Goal: Contribute content: Add original content to the website for others to see

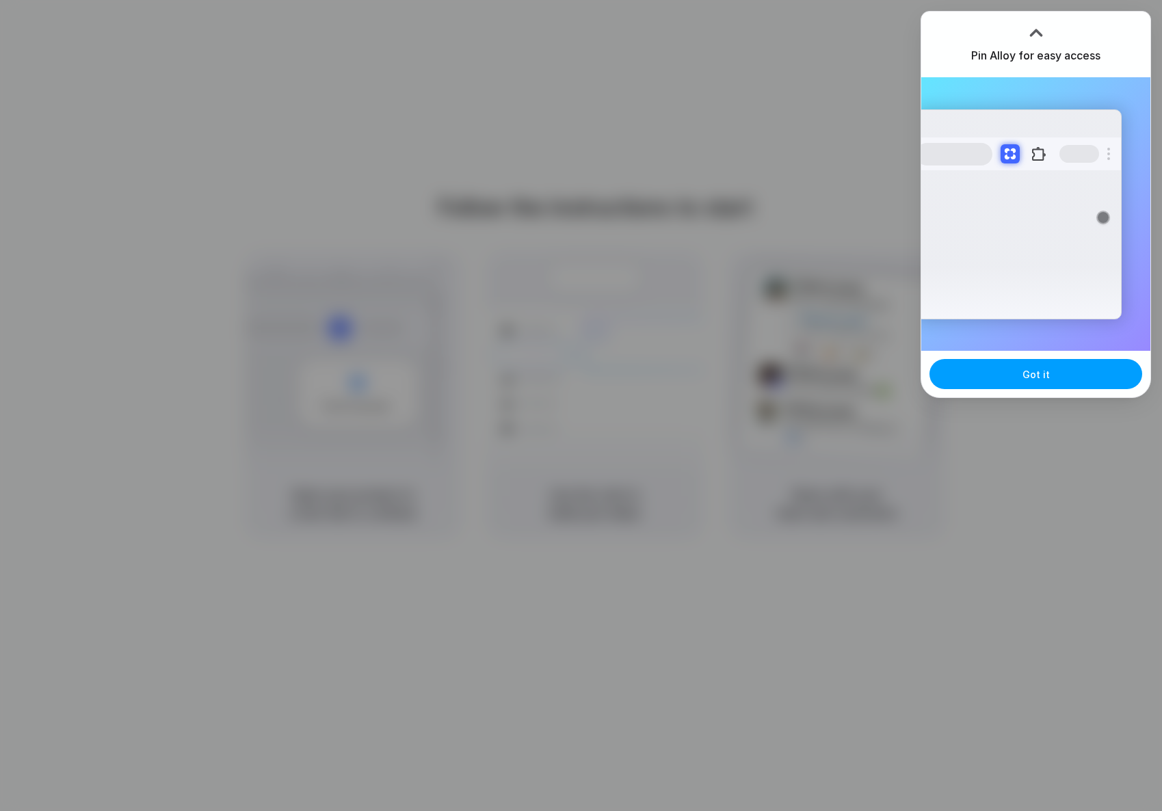
click at [1045, 382] on button "Got it" at bounding box center [1035, 374] width 213 height 30
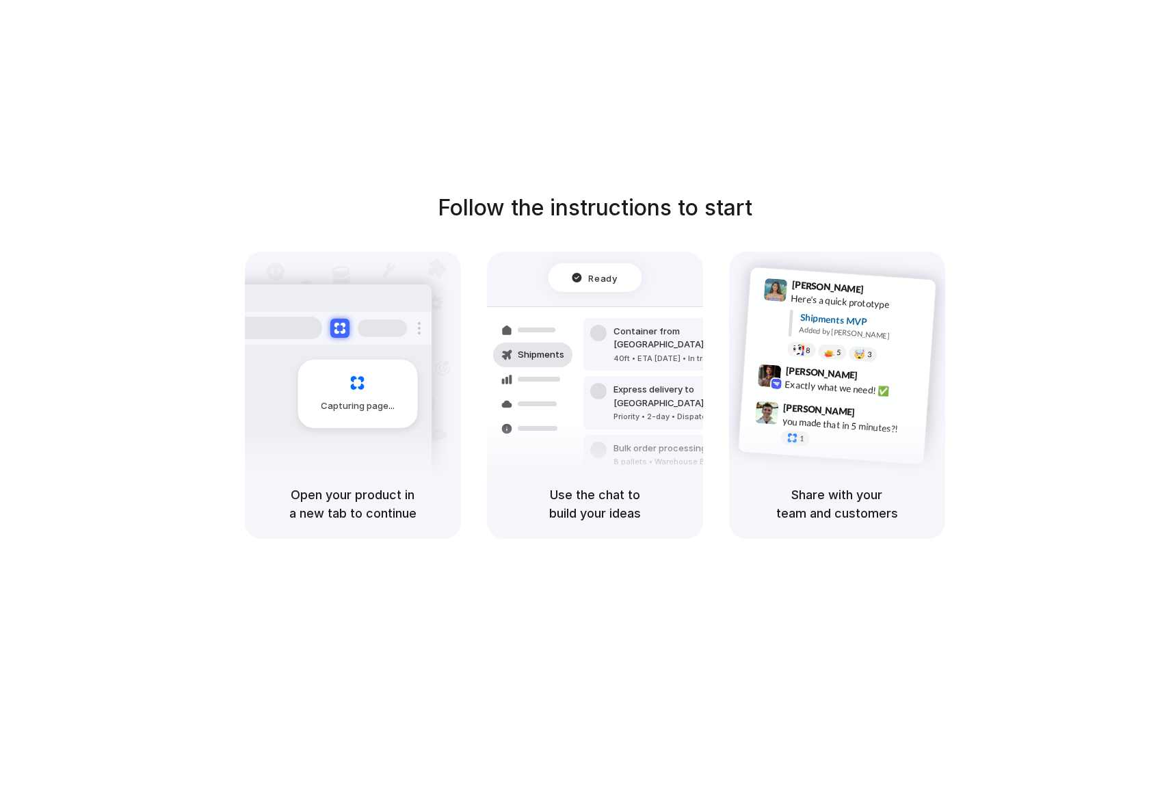
click at [581, 405] on div at bounding box center [581, 405] width 0 height 0
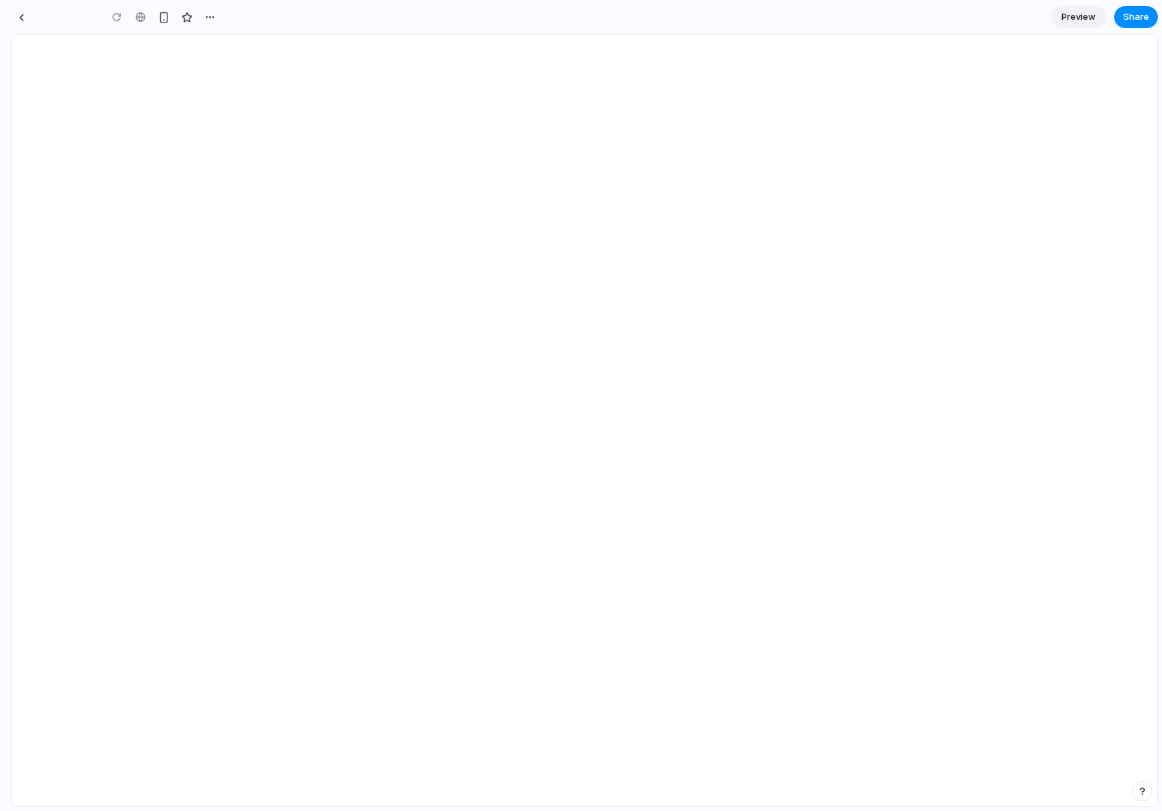
type input "**********"
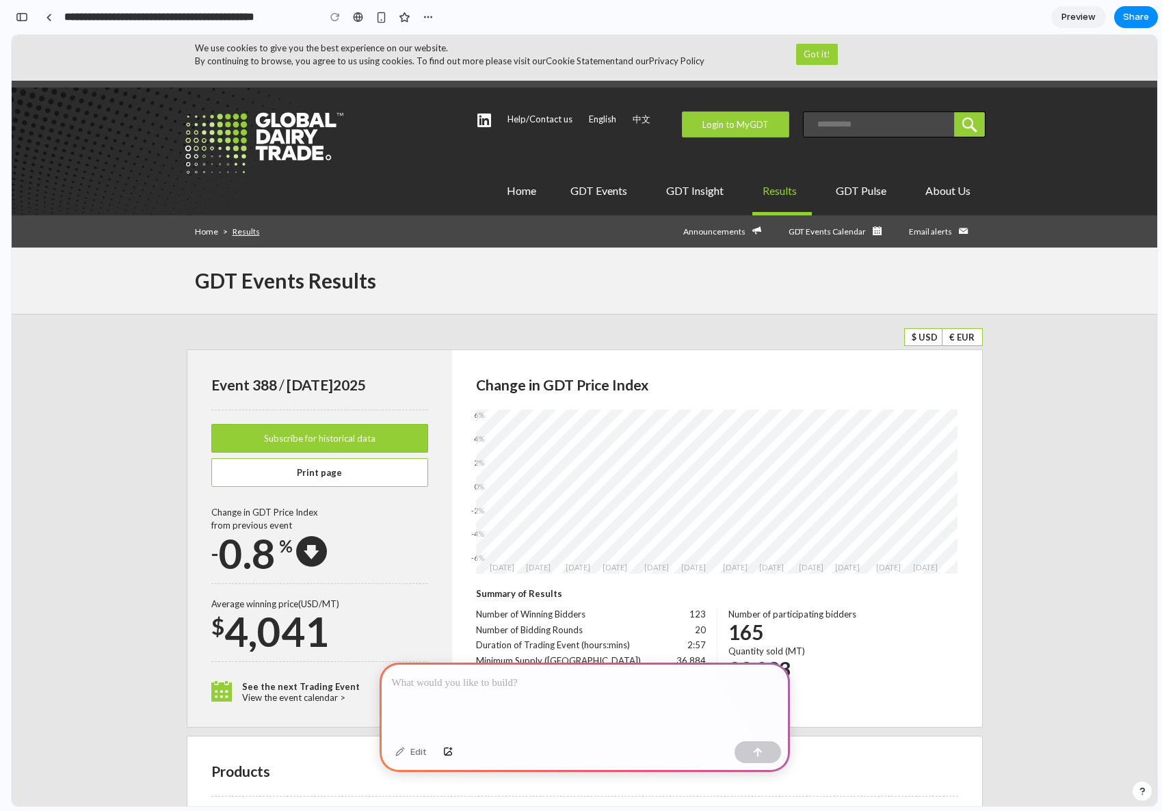
click at [516, 707] on div at bounding box center [584, 699] width 410 height 73
click at [442, 680] on p at bounding box center [585, 683] width 386 height 16
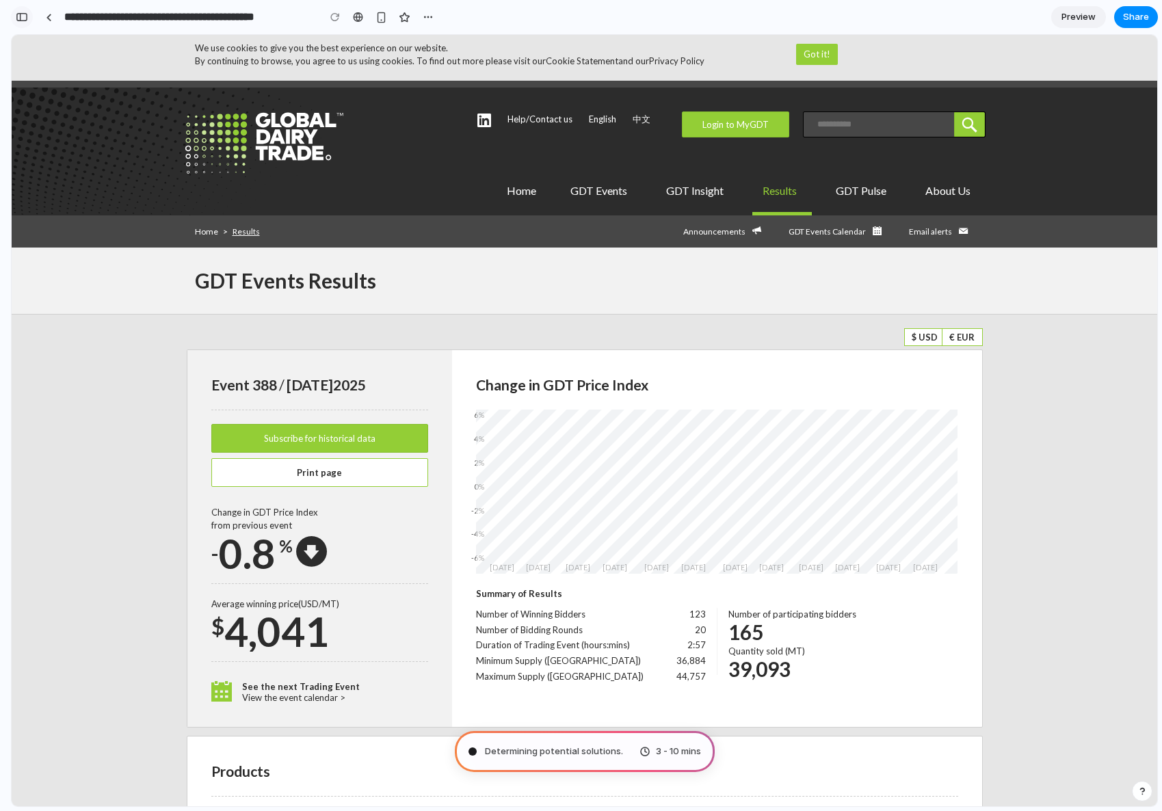
click at [23, 13] on div "button" at bounding box center [22, 17] width 12 height 10
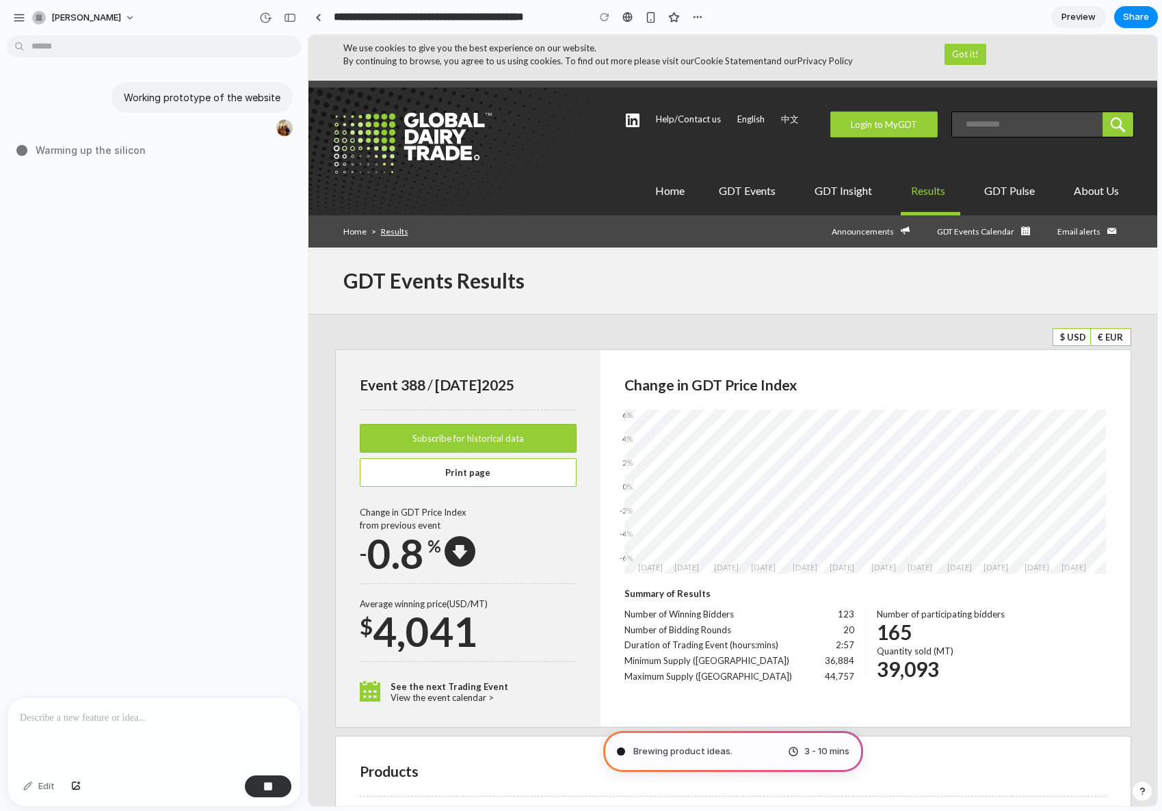
click at [203, 731] on div at bounding box center [154, 733] width 293 height 72
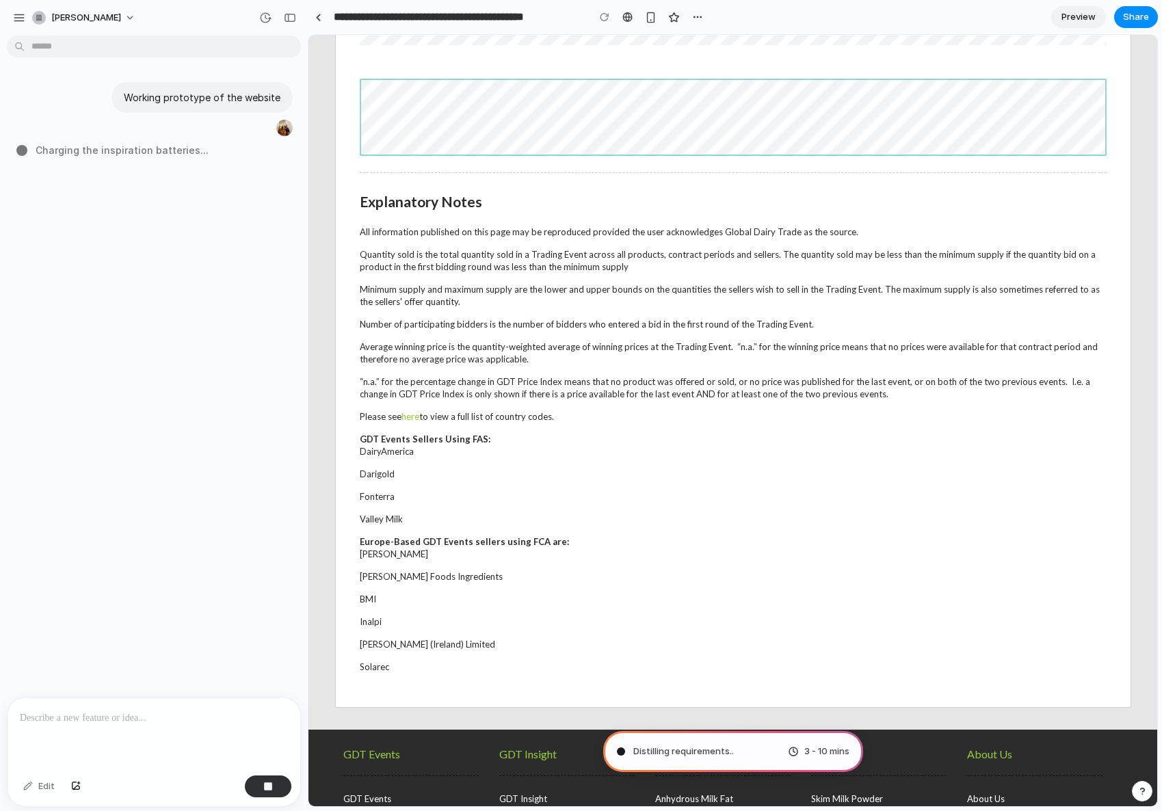
scroll to position [1689, 0]
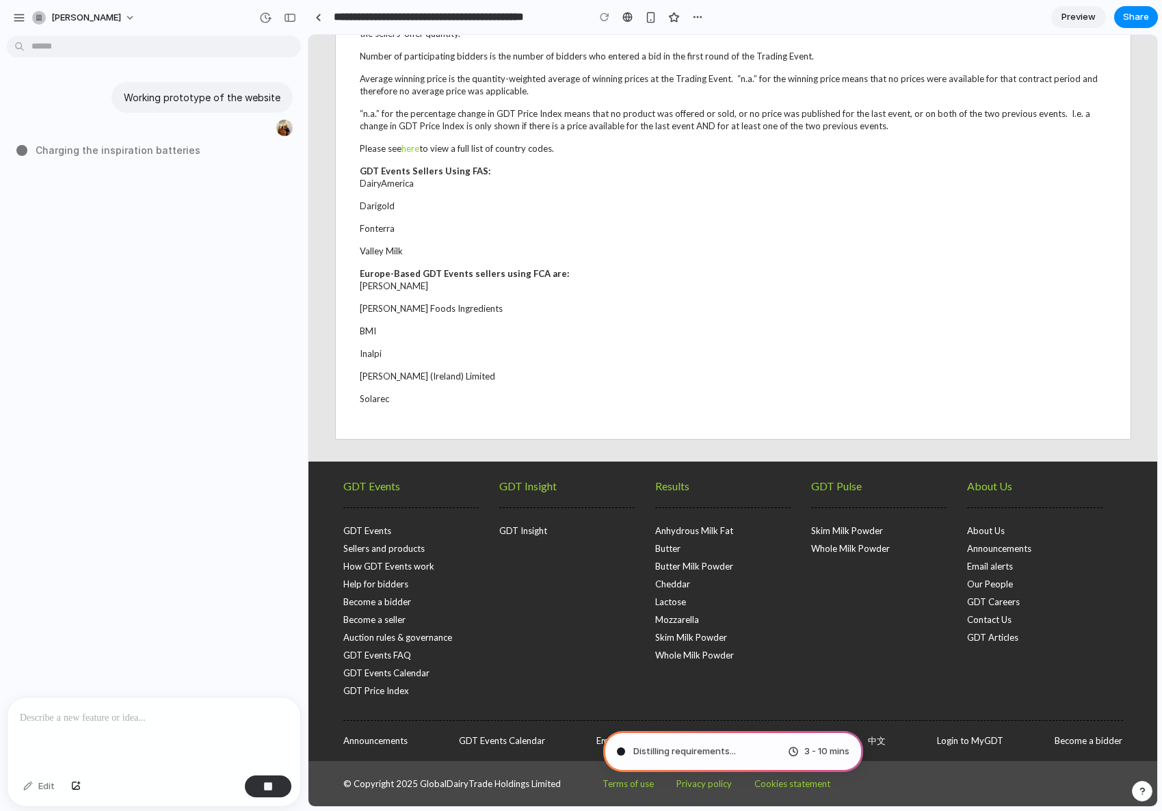
click at [513, 536] on li "GDT Insight" at bounding box center [523, 531] width 48 height 18
click at [518, 532] on link "GDT Insight" at bounding box center [523, 530] width 48 height 11
click at [379, 526] on link "GDT Events" at bounding box center [367, 530] width 48 height 11
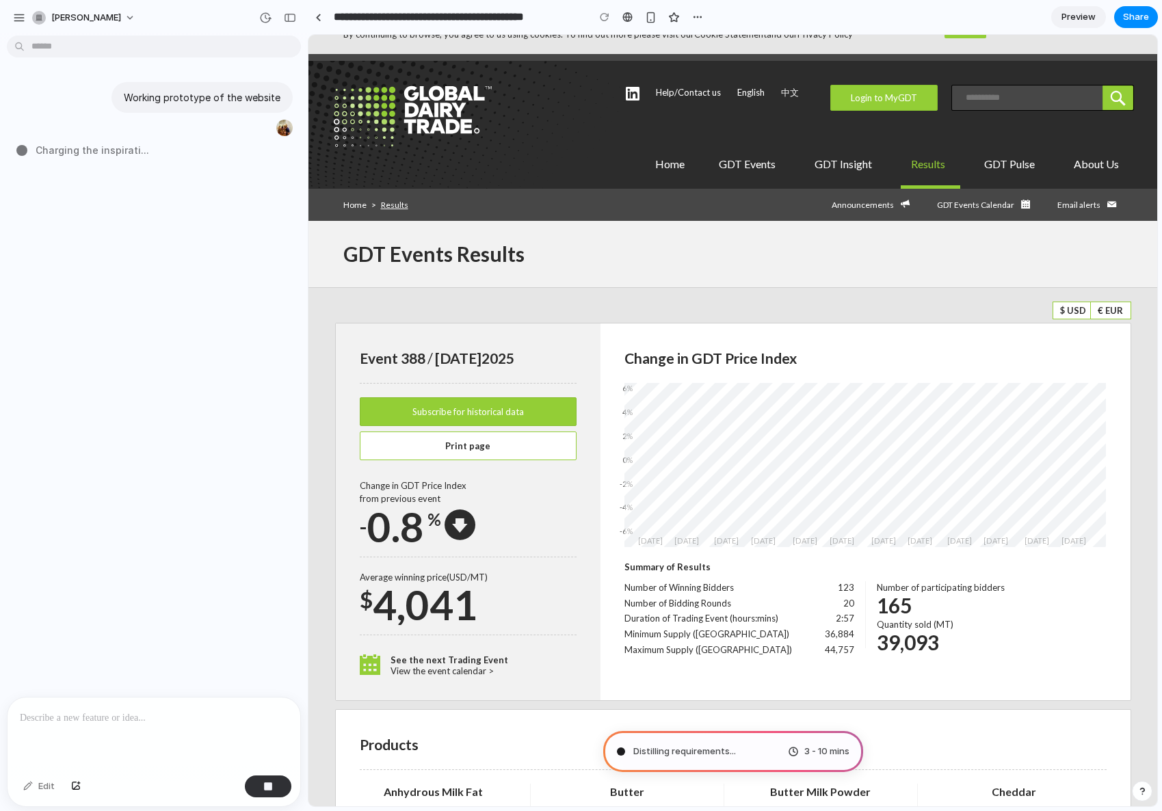
scroll to position [0, 0]
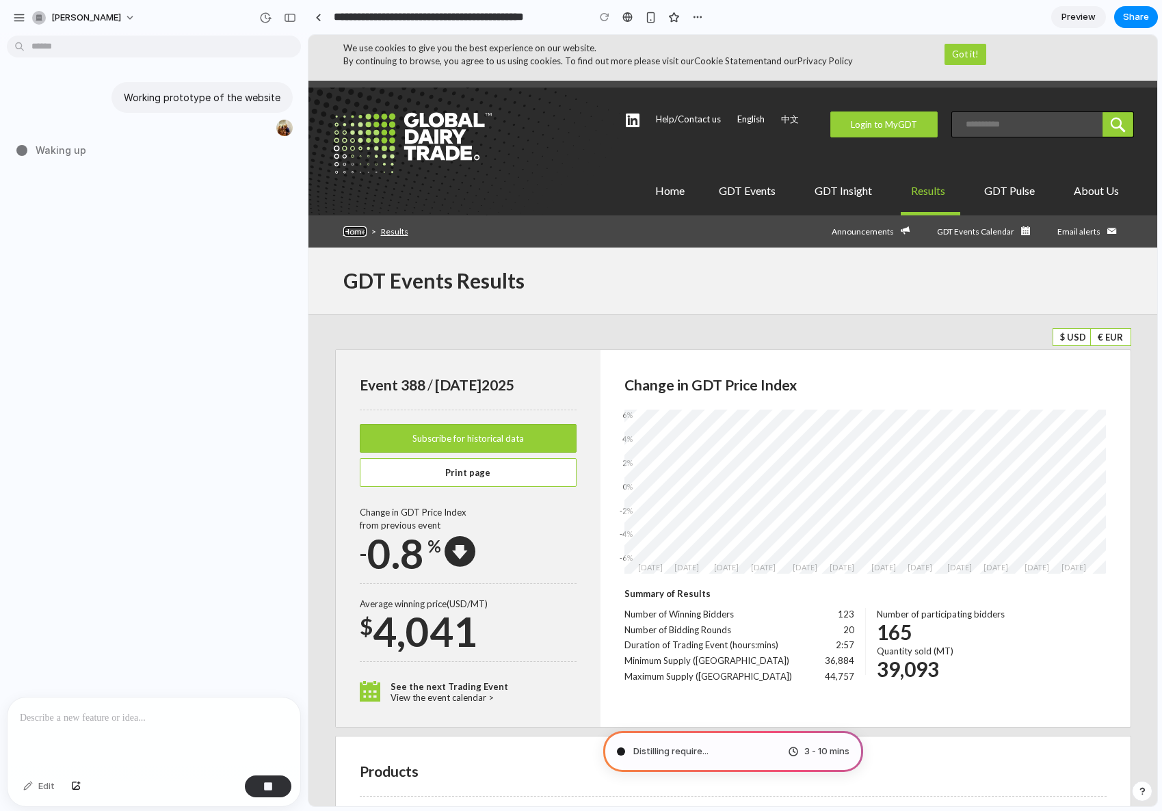
click at [358, 235] on link "Home" at bounding box center [354, 231] width 23 height 10
type input "**********"
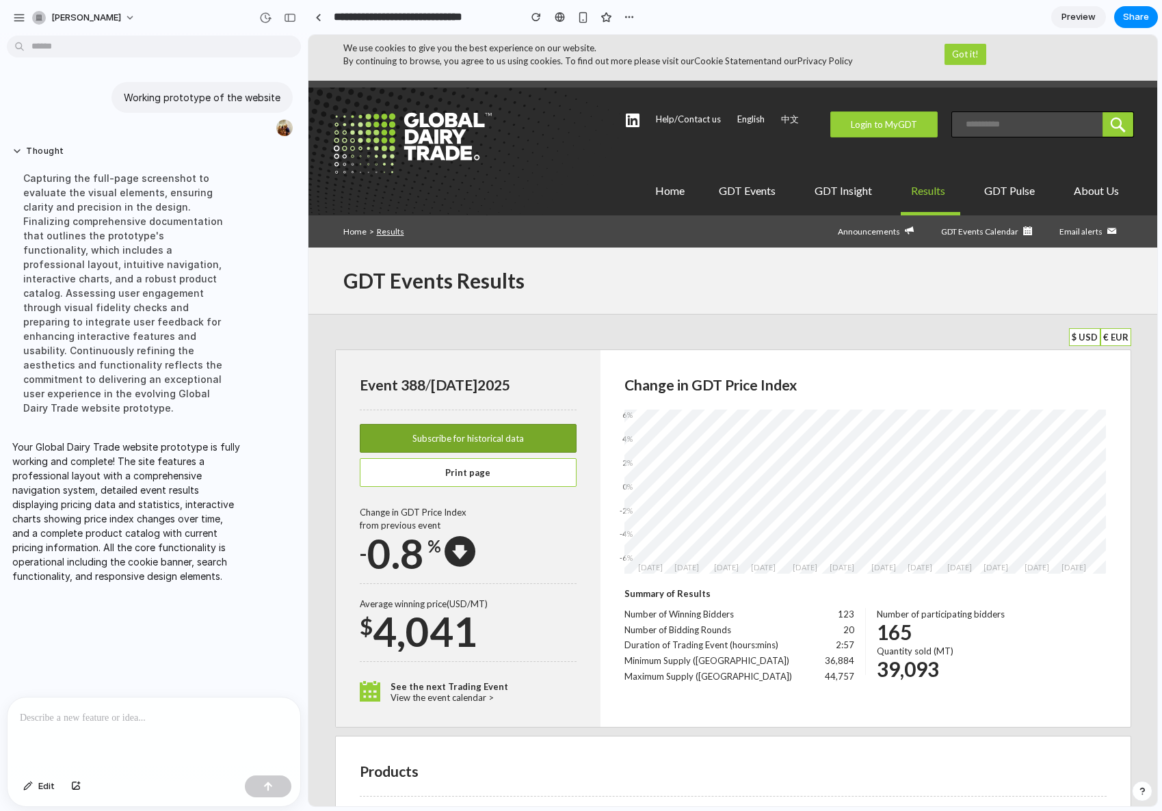
click at [473, 439] on link "Subscribe for historical data" at bounding box center [468, 438] width 217 height 29
click at [502, 473] on link "Print page" at bounding box center [468, 472] width 217 height 29
click at [895, 116] on link "Login to MyGDT" at bounding box center [883, 124] width 107 height 26
click at [1008, 193] on link "GDT Pulse" at bounding box center [1012, 194] width 76 height 41
click at [905, 201] on link "Results" at bounding box center [929, 194] width 59 height 41
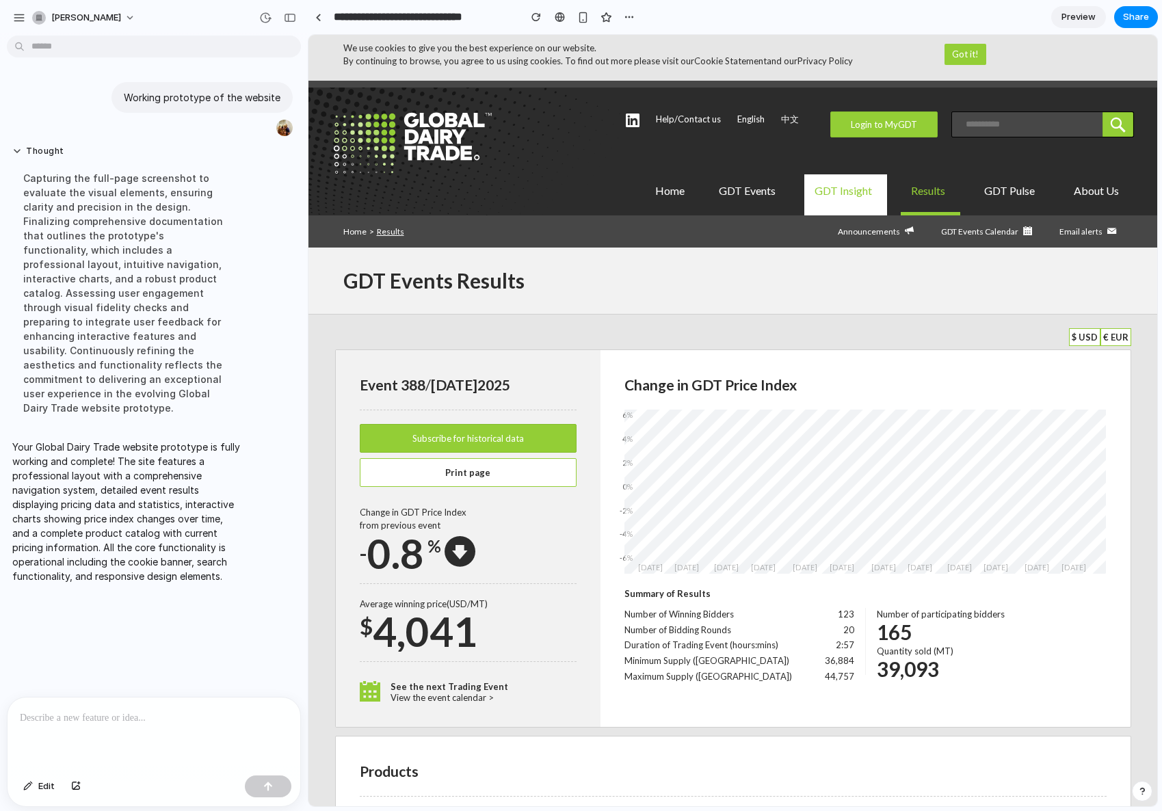
click at [817, 202] on link "GDT Insight" at bounding box center [845, 194] width 83 height 41
click at [746, 196] on link "GDT Events" at bounding box center [749, 194] width 82 height 41
click at [669, 195] on link "Home" at bounding box center [670, 194] width 50 height 41
click at [970, 344] on div "$ USD € EUR" at bounding box center [733, 339] width 796 height 22
click at [1134, 22] on span "Share" at bounding box center [1136, 17] width 26 height 14
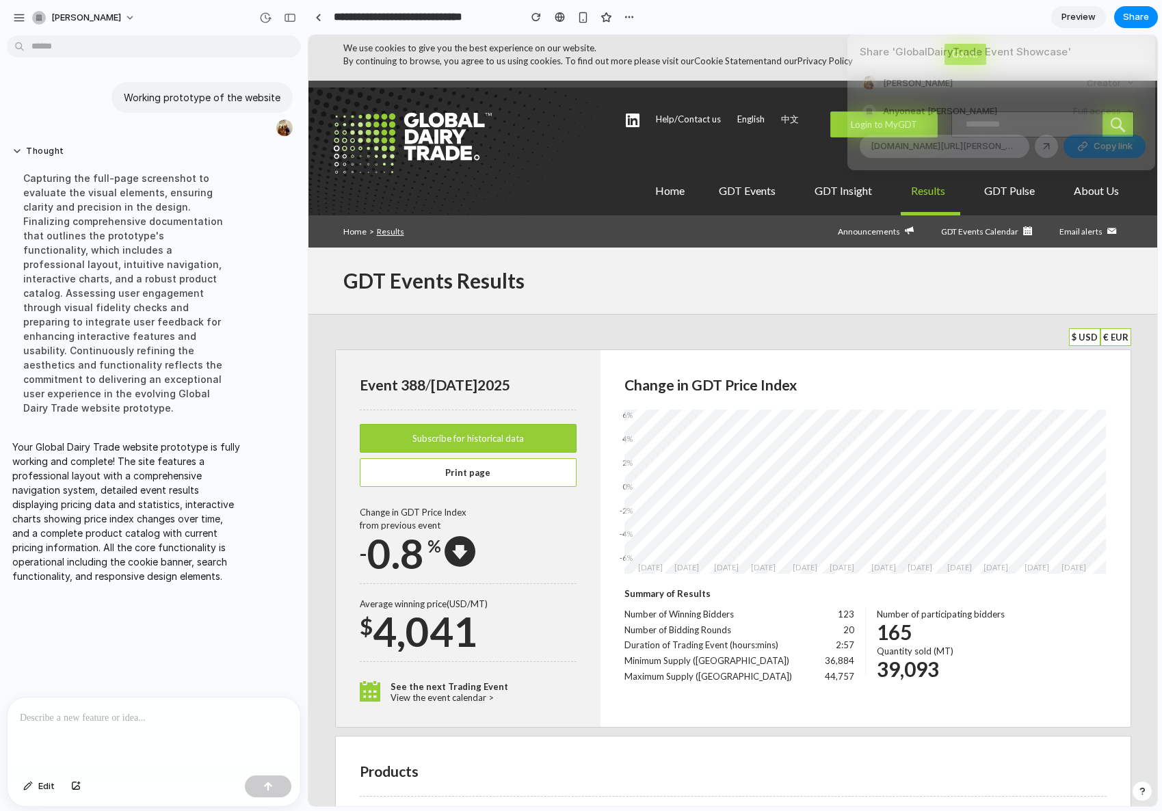
click at [952, 319] on div "Share ' GlobalDairyTrade Event Showcase ' Rahul Singh Creator Anyone at Rahul-s…" at bounding box center [581, 405] width 1162 height 811
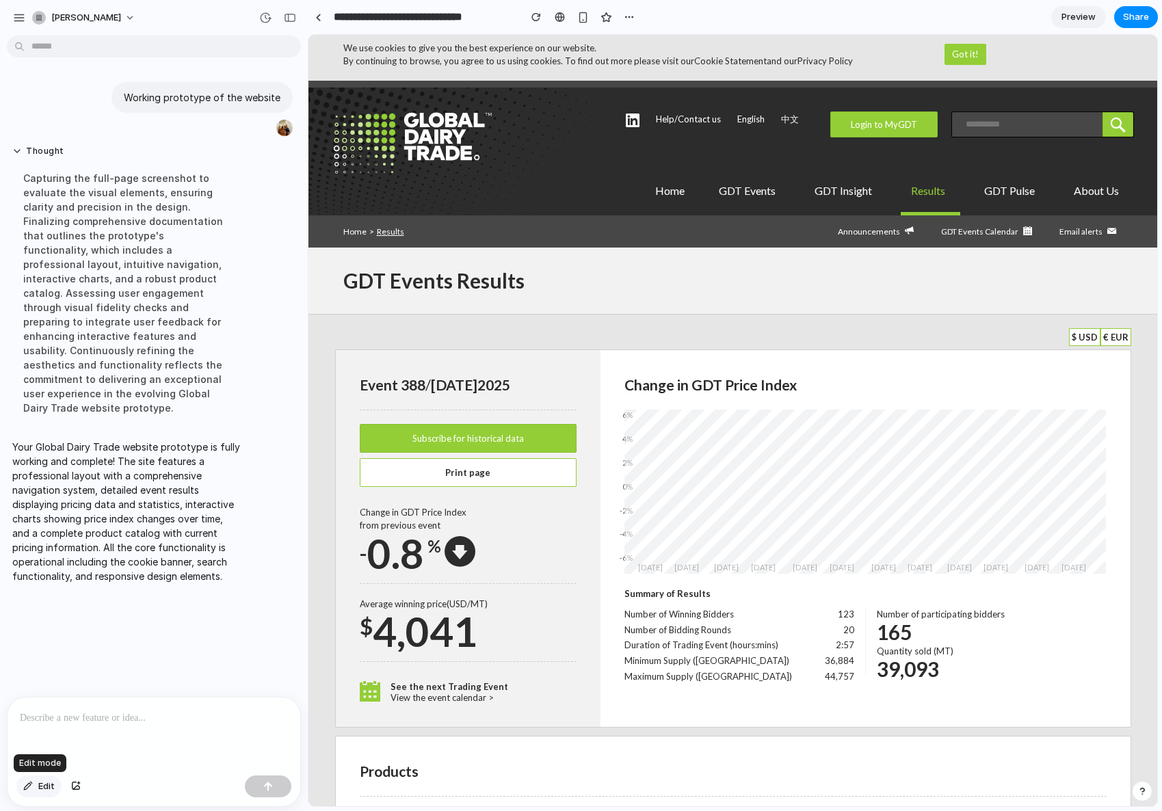
drag, startPoint x: 27, startPoint y: 784, endPoint x: 36, endPoint y: 786, distance: 8.6
click at [27, 784] on div "button" at bounding box center [28, 786] width 10 height 8
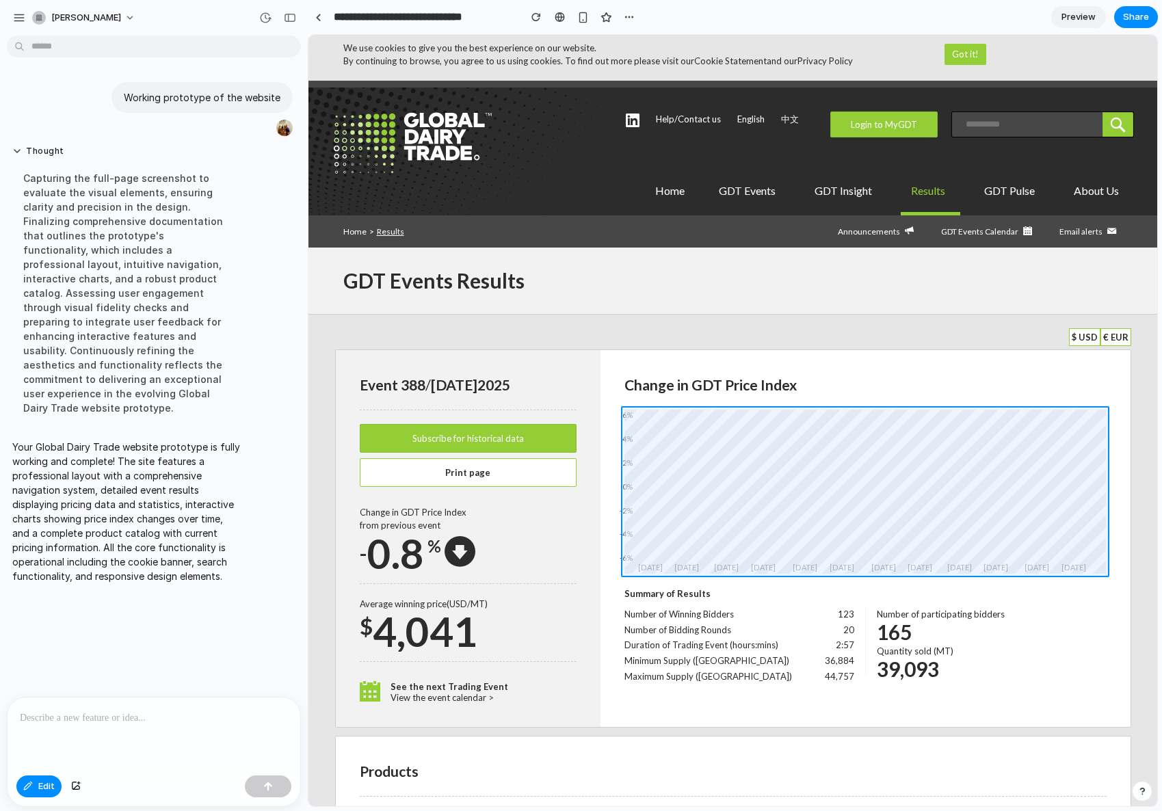
click at [816, 448] on div at bounding box center [732, 420] width 848 height 771
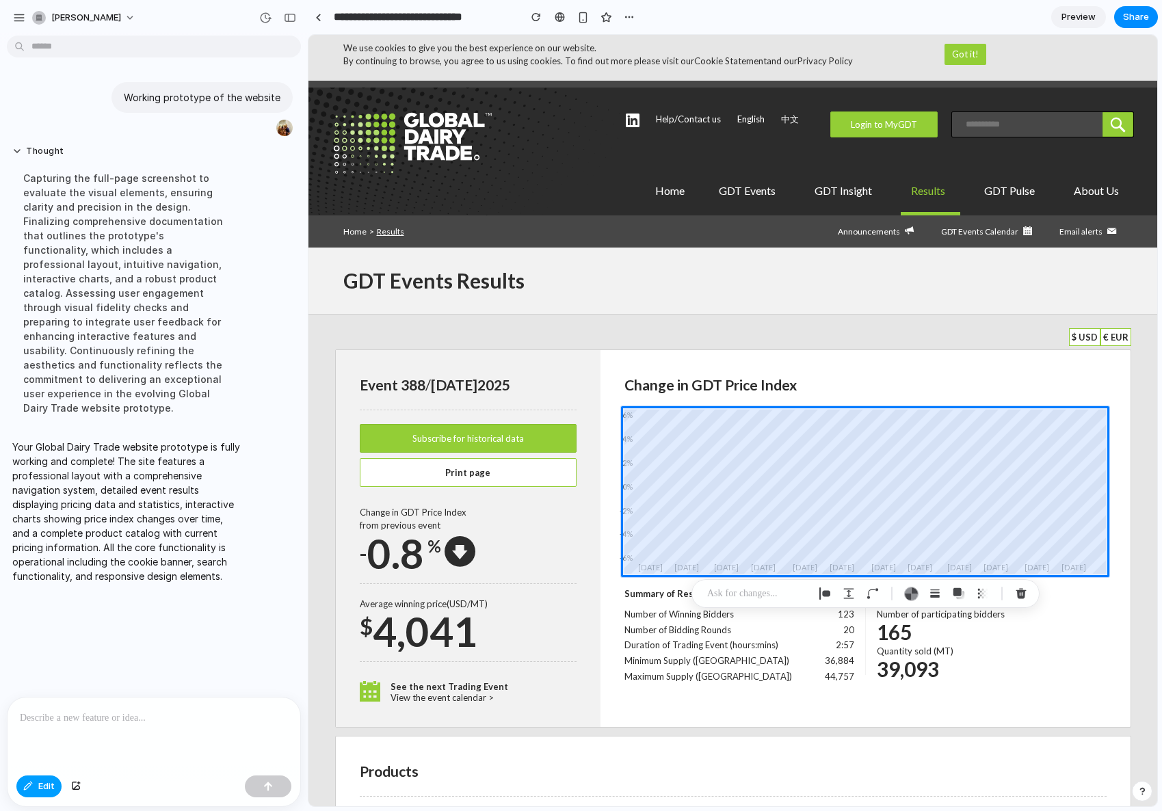
click at [30, 788] on div "button" at bounding box center [28, 786] width 10 height 8
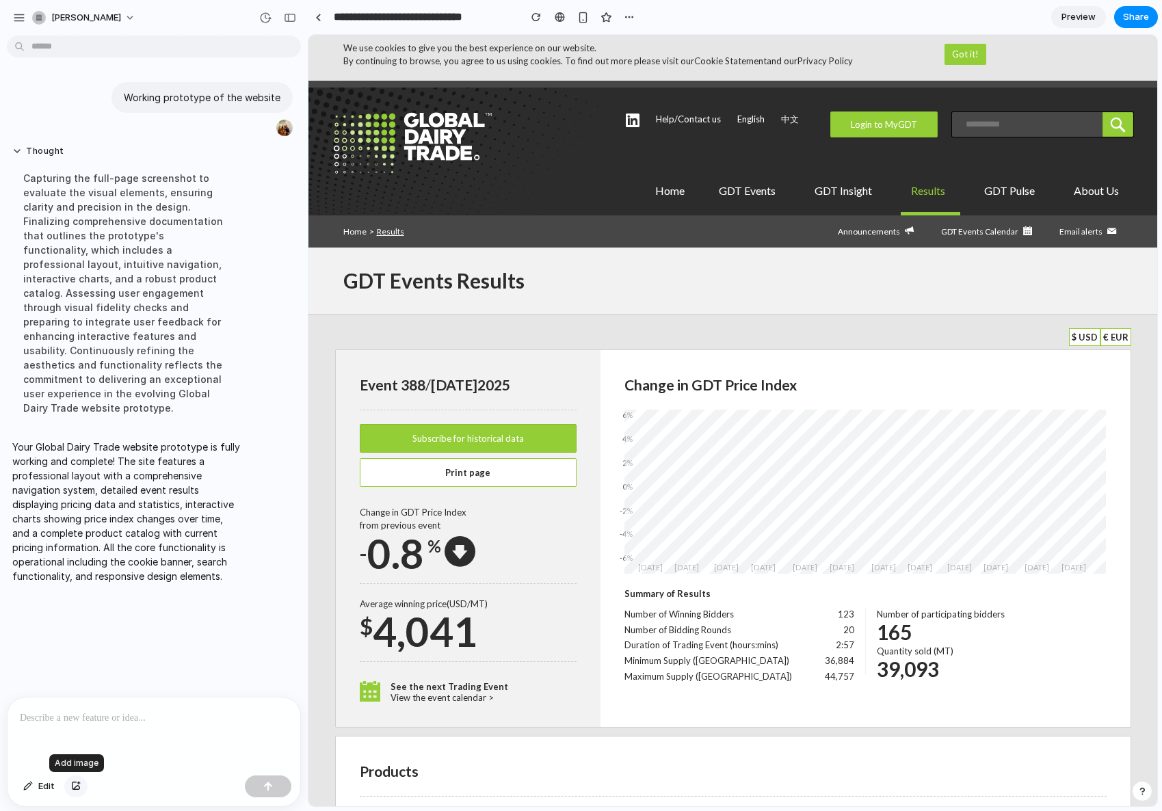
click at [75, 785] on div "button" at bounding box center [76, 786] width 10 height 8
click at [196, 721] on p at bounding box center [154, 718] width 268 height 16
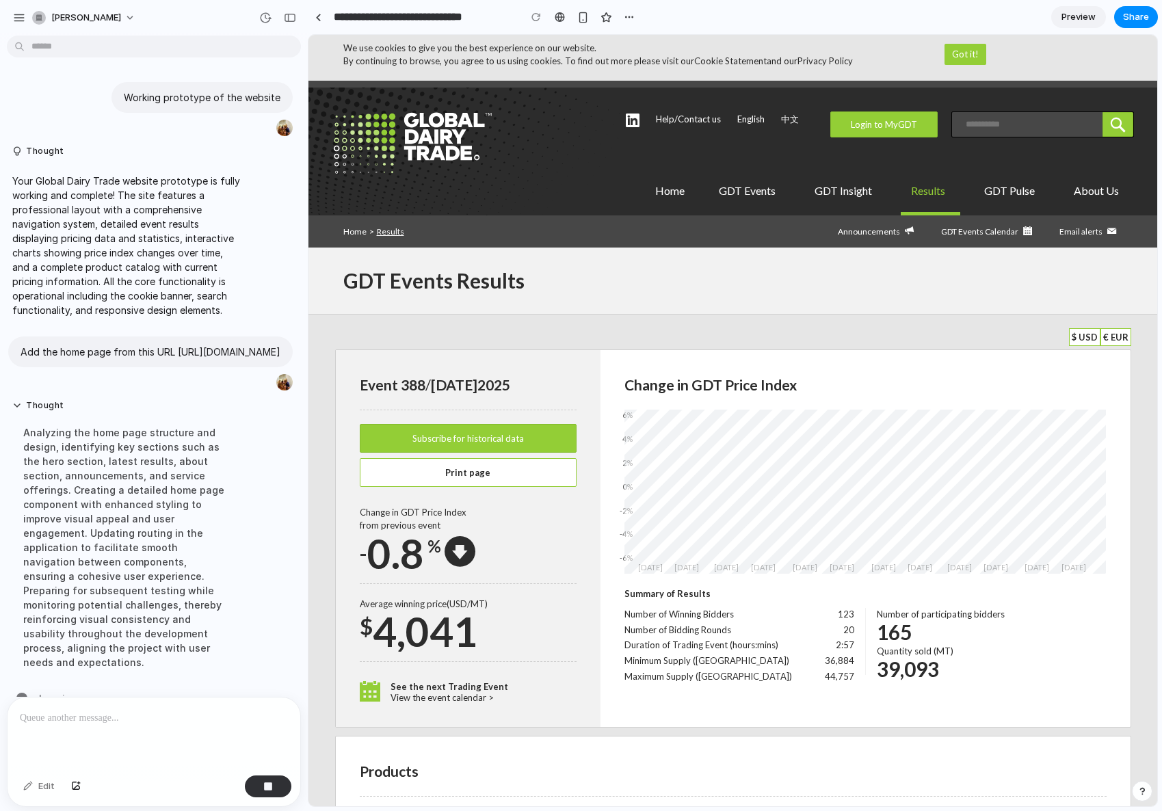
scroll to position [11, 0]
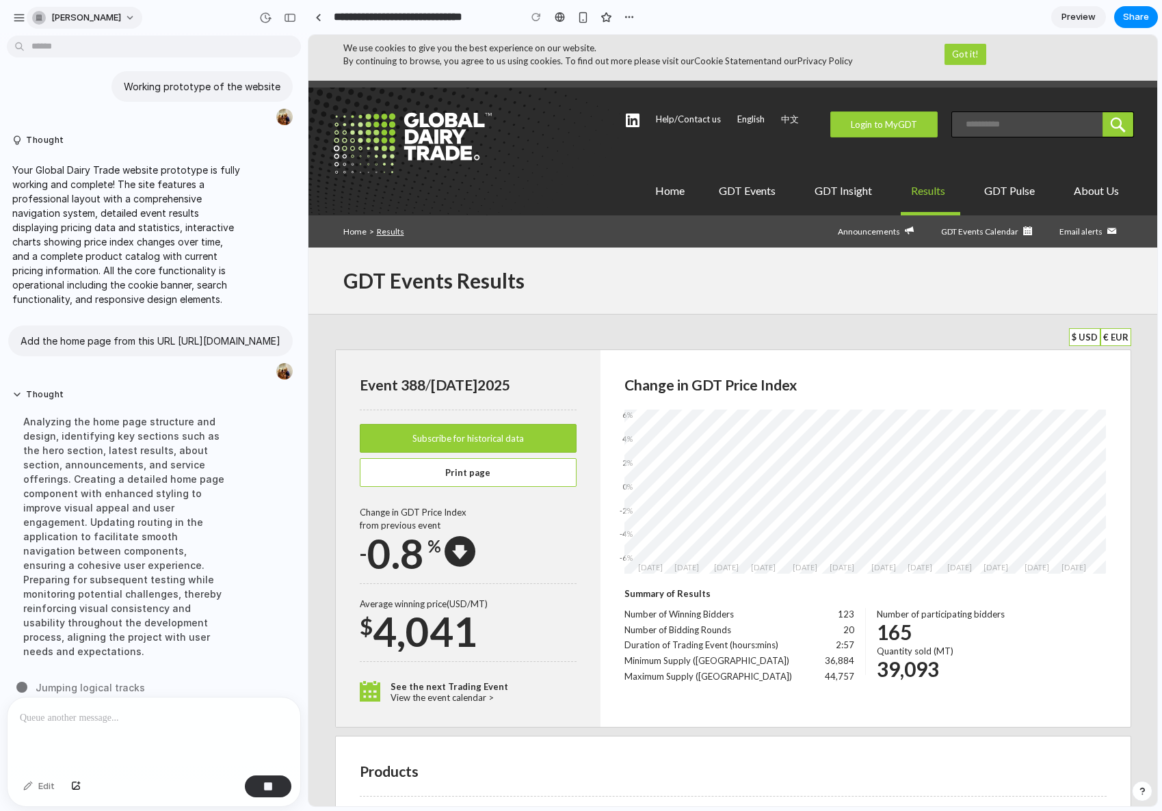
click at [92, 18] on span "[PERSON_NAME]" at bounding box center [86, 18] width 70 height 14
click at [94, 17] on div "Settings Invite members Change theme Sign out" at bounding box center [581, 405] width 1162 height 811
click at [21, 25] on button "button" at bounding box center [19, 18] width 21 height 21
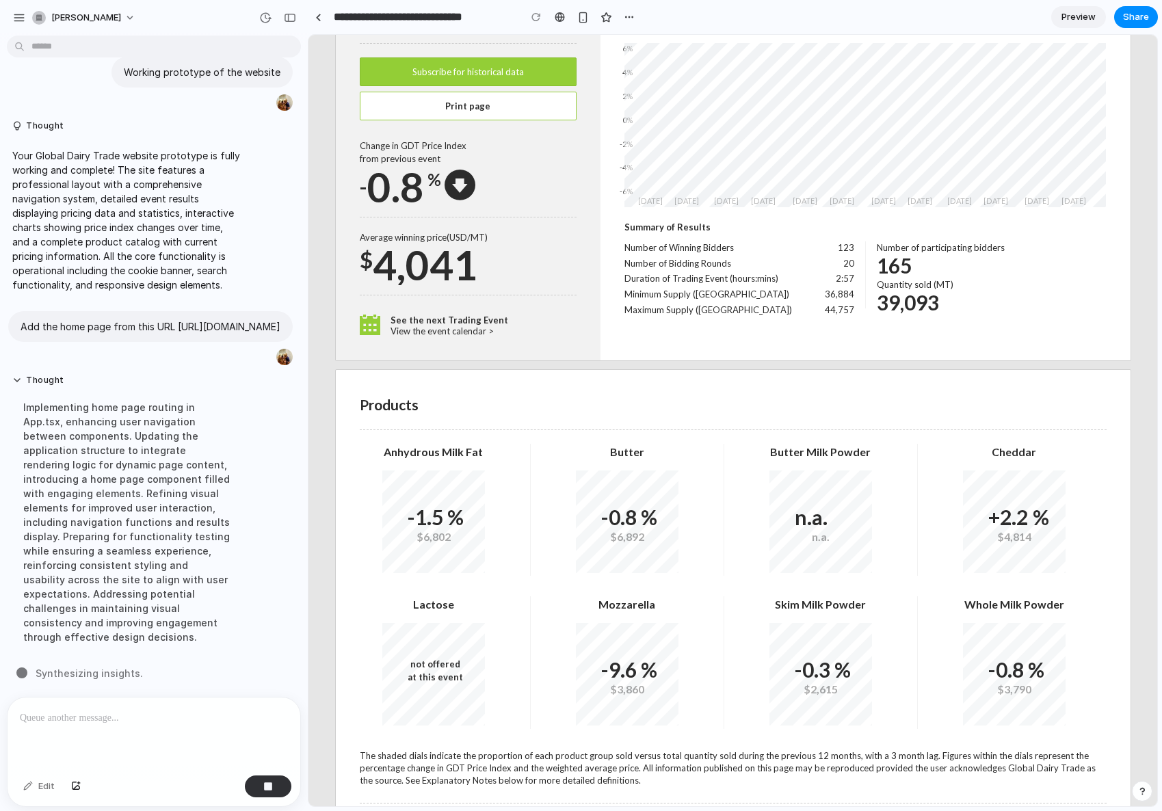
scroll to position [0, 0]
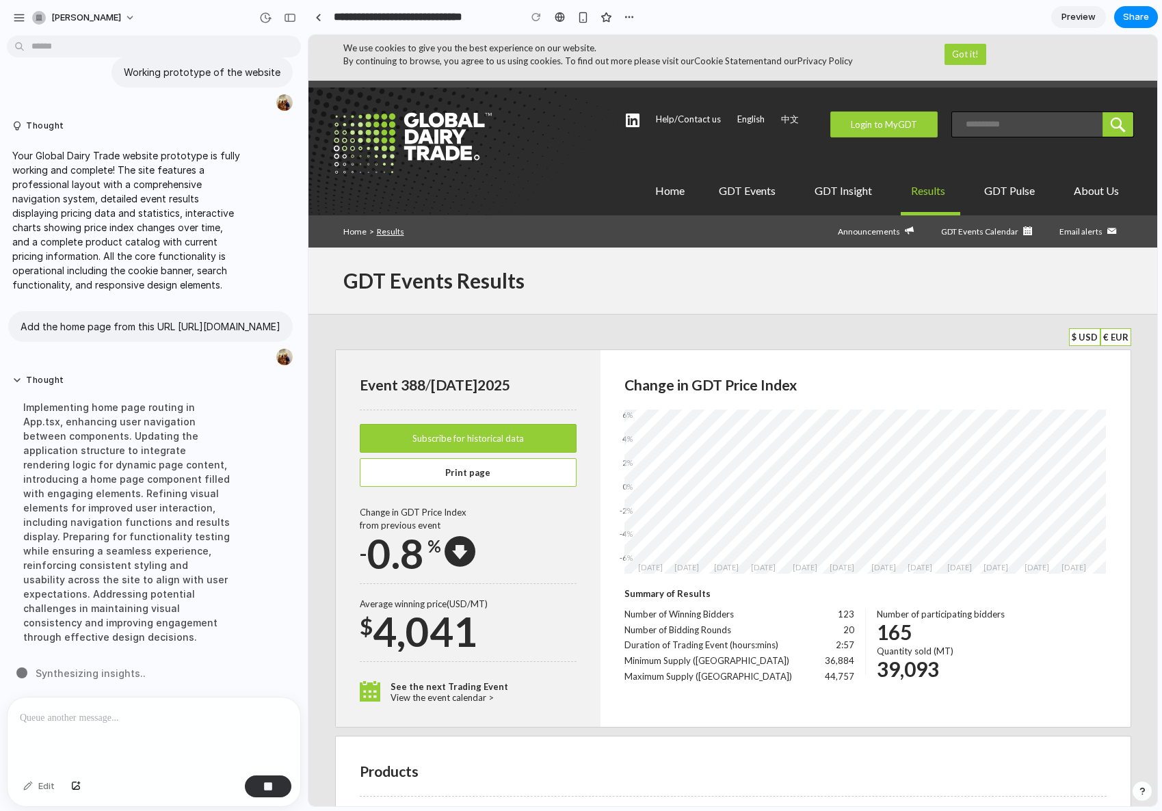
click at [427, 147] on img at bounding box center [412, 142] width 161 height 63
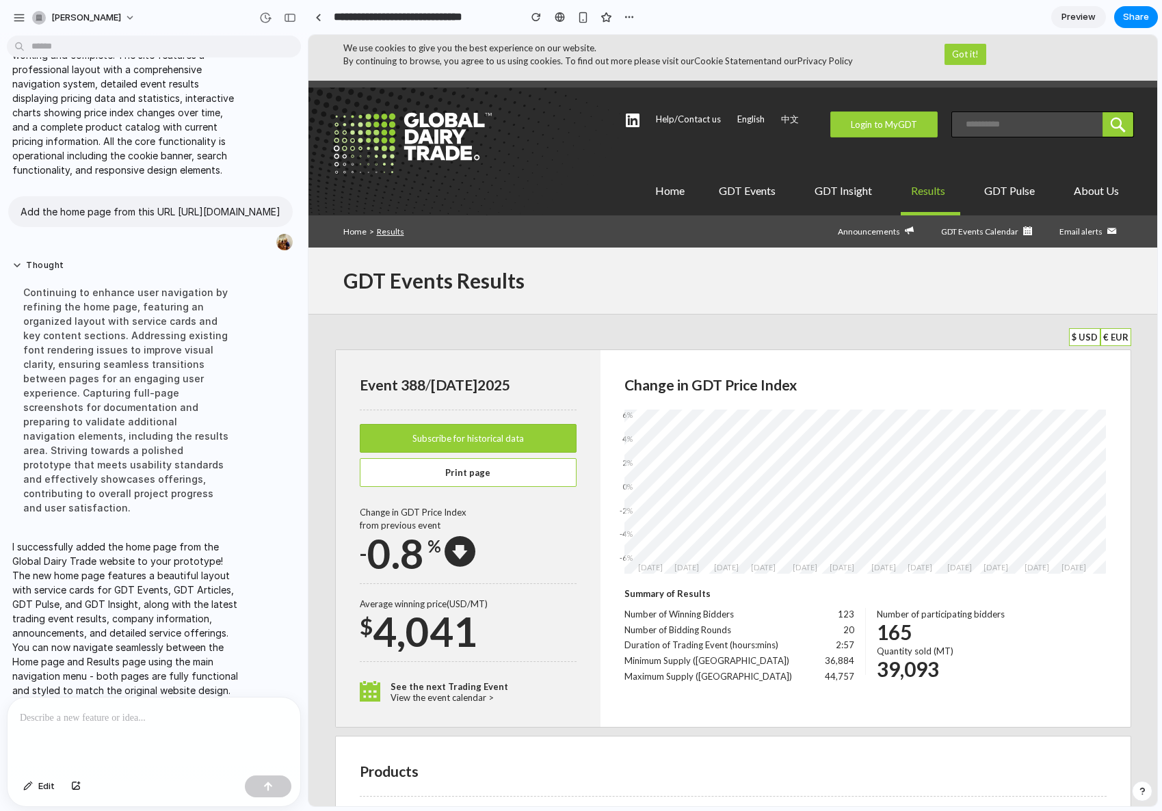
click at [429, 112] on img at bounding box center [412, 142] width 161 height 63
click at [429, 147] on img at bounding box center [412, 142] width 161 height 63
click at [352, 230] on link "Home" at bounding box center [354, 231] width 23 height 10
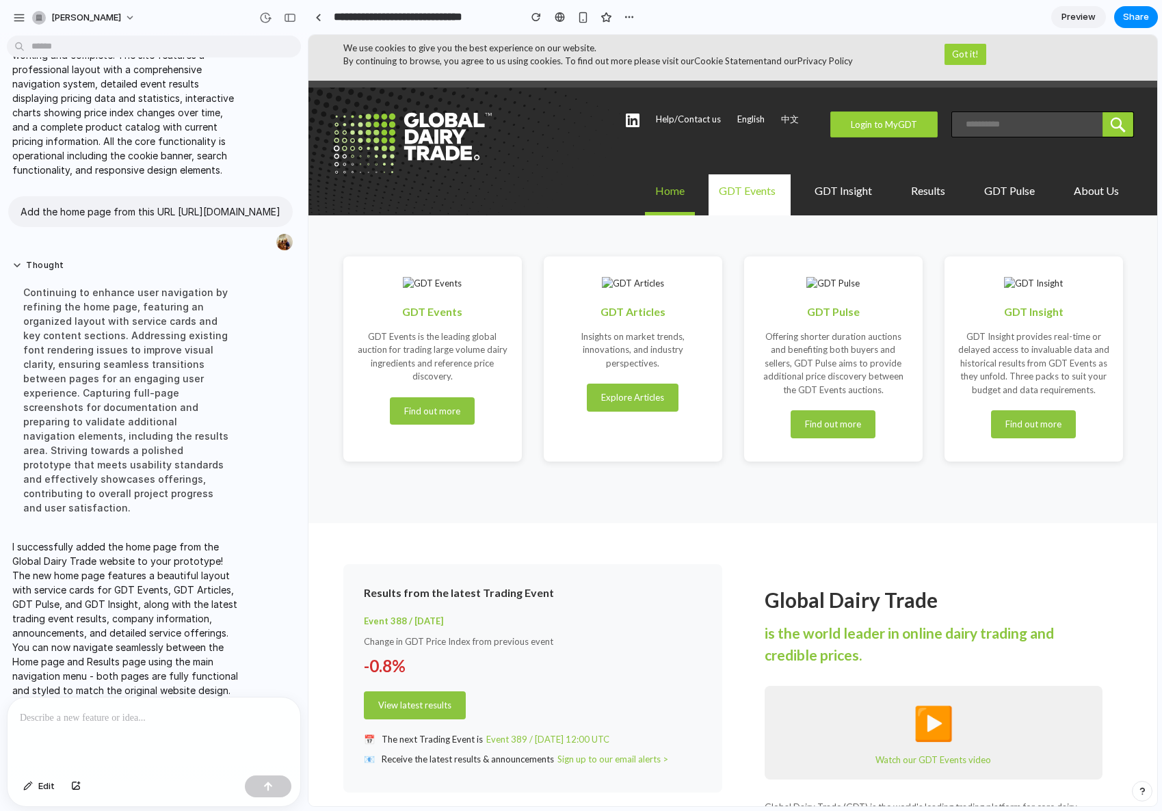
click at [741, 189] on link "GDT Events" at bounding box center [749, 194] width 82 height 41
click at [849, 185] on link "GDT Insight" at bounding box center [845, 194] width 83 height 41
click at [838, 414] on link "Find out more" at bounding box center [832, 424] width 85 height 28
click at [1077, 21] on span "Preview" at bounding box center [1078, 17] width 34 height 14
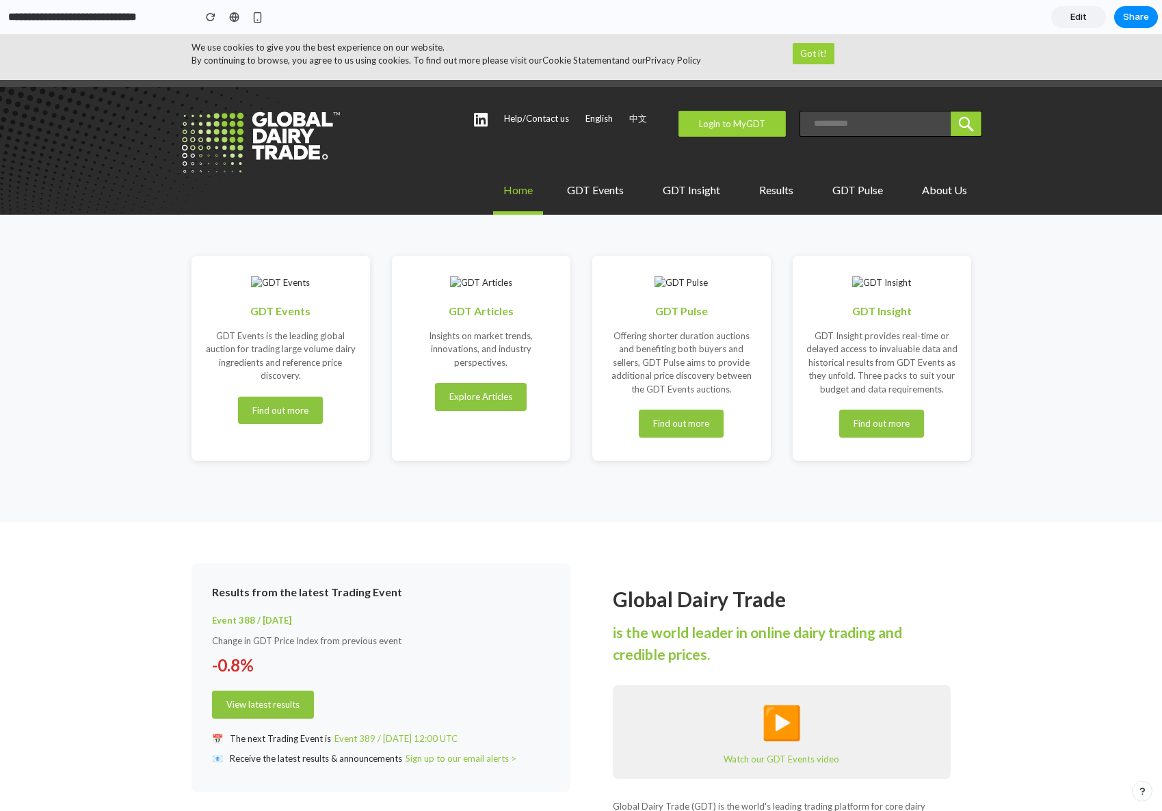
click at [1084, 21] on span "Edit" at bounding box center [1078, 17] width 16 height 14
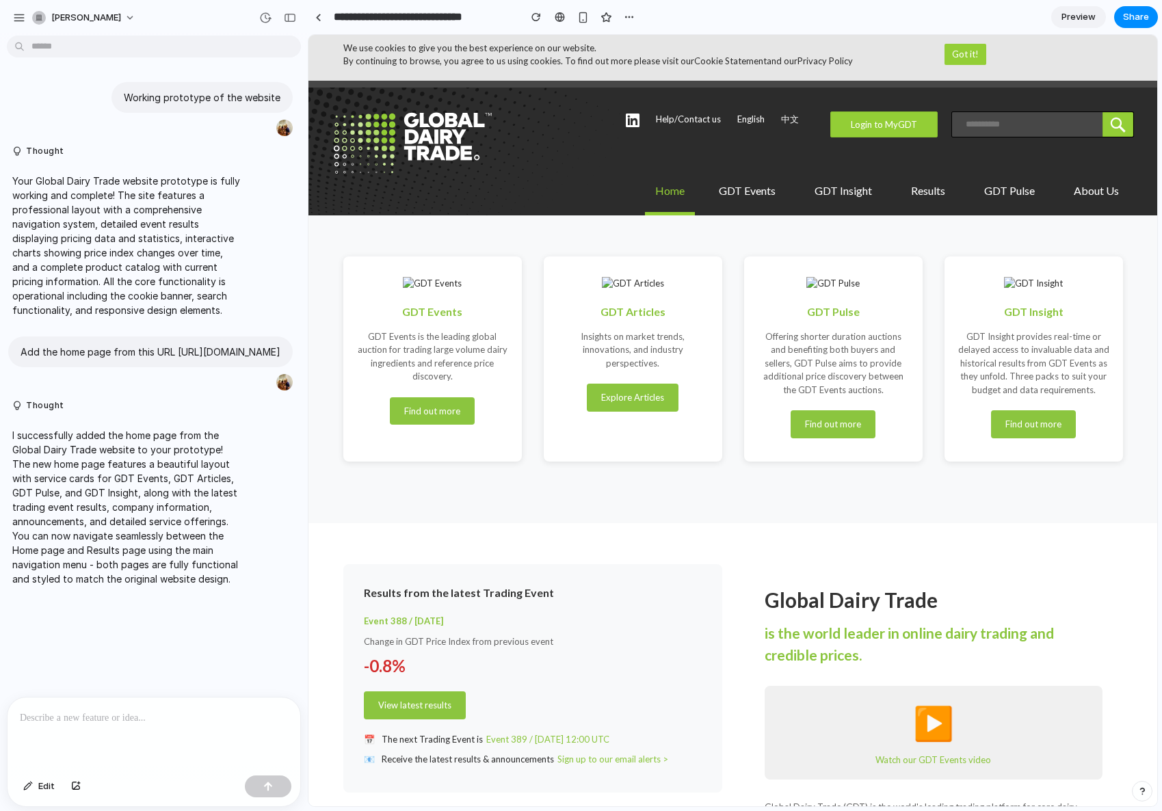
click at [1086, 21] on span "Preview" at bounding box center [1078, 17] width 34 height 14
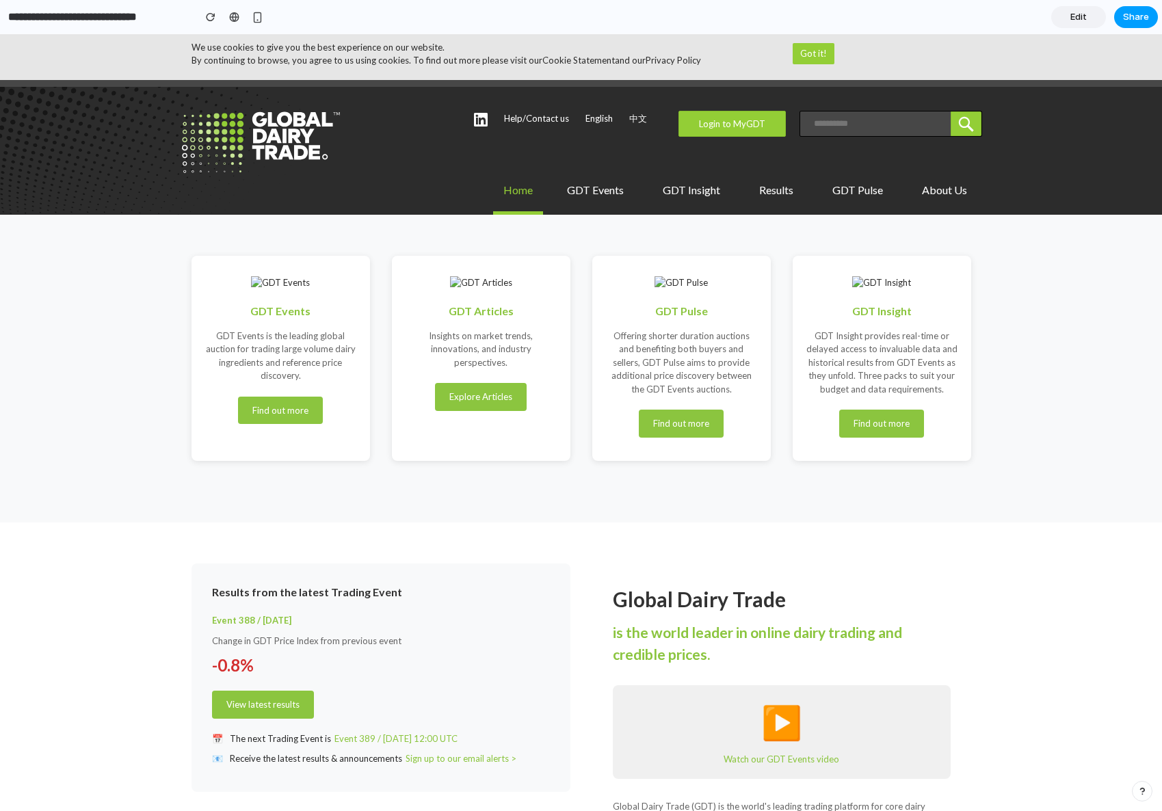
click at [1142, 21] on span "Share" at bounding box center [1136, 17] width 26 height 14
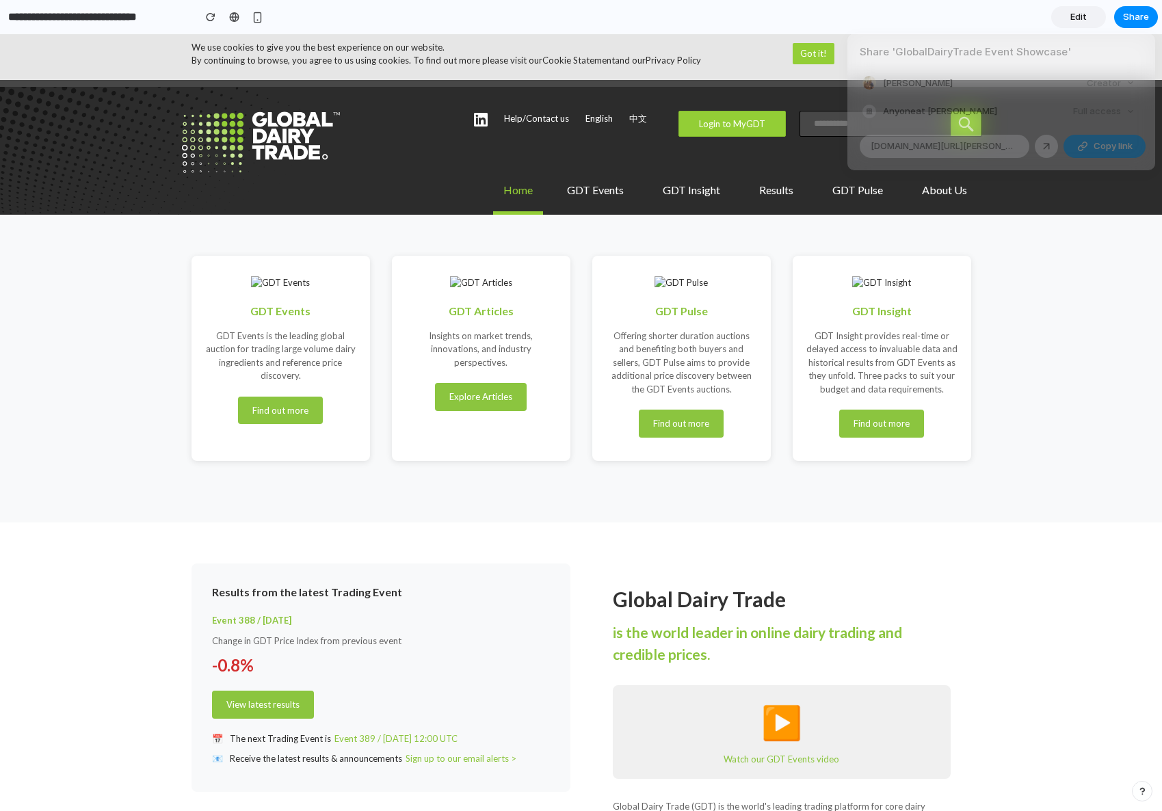
click at [1106, 148] on span "Copy link" at bounding box center [1112, 146] width 39 height 14
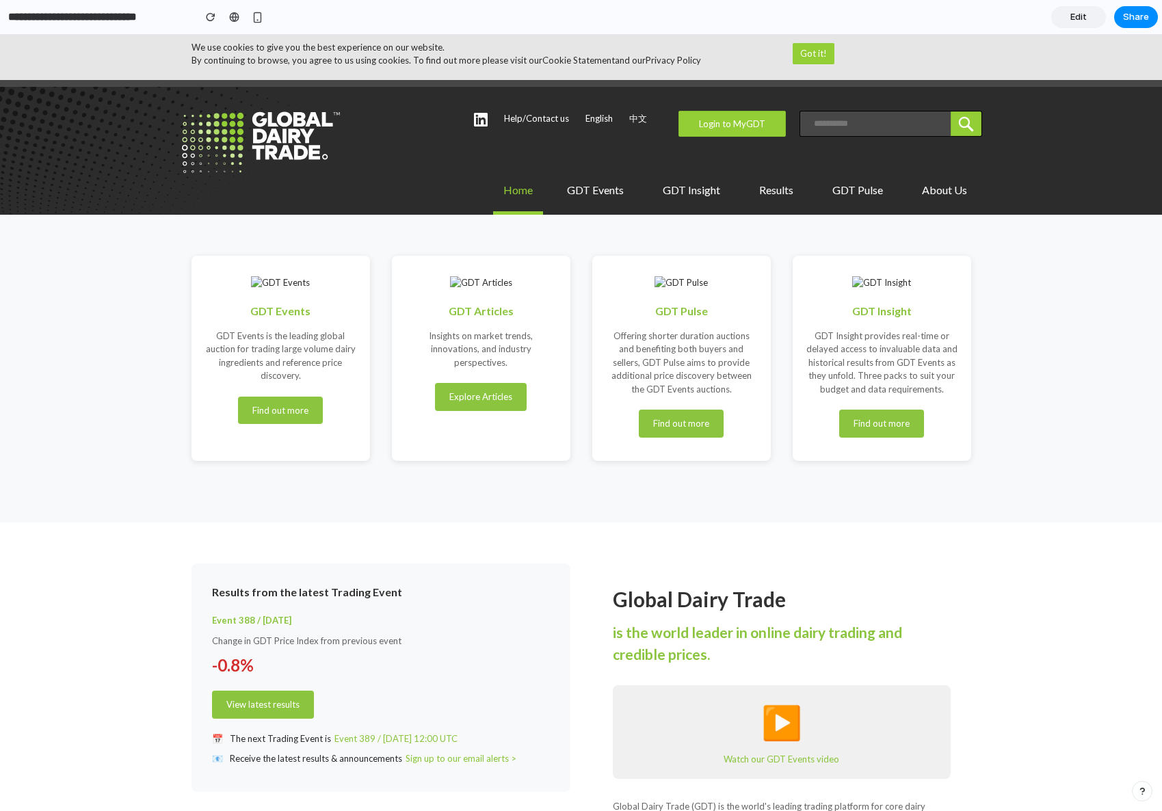
click at [984, 342] on div "Share ' GlobalDairyTrade Event Showcase ' Rahul Singh Creator Anyone at Rahul-s…" at bounding box center [581, 405] width 1162 height 811
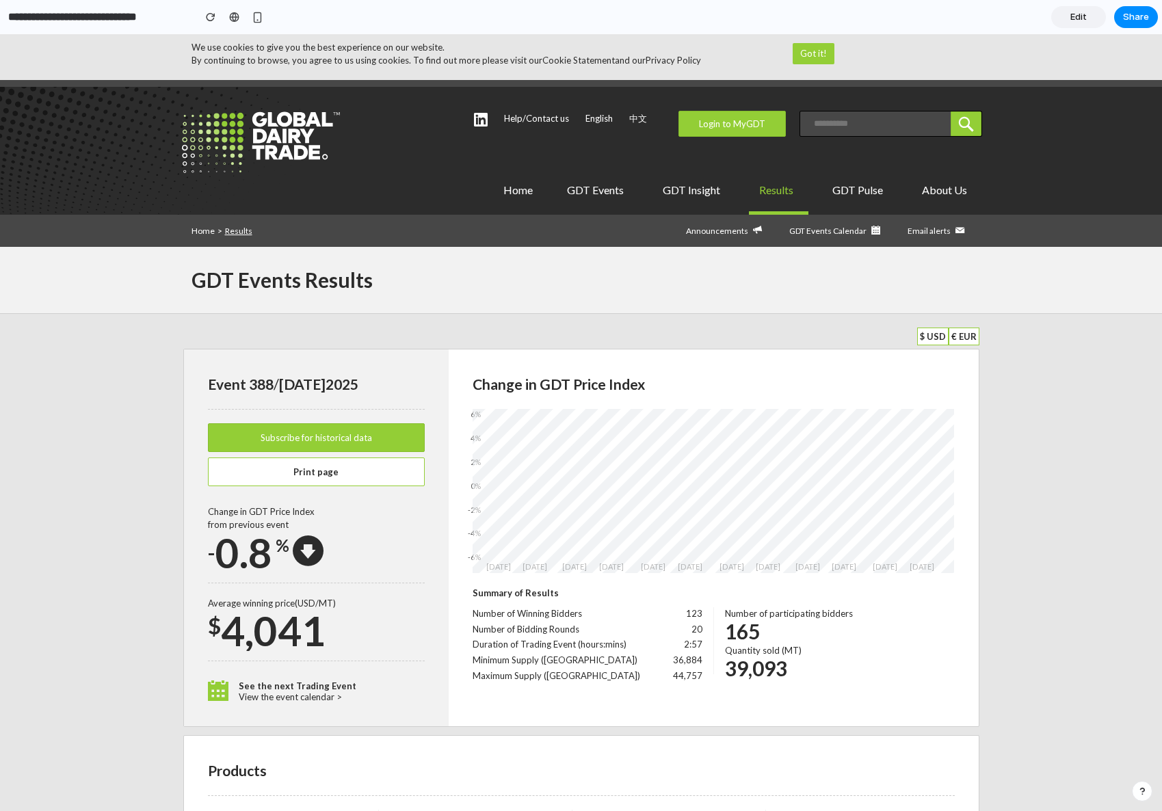
click at [267, 166] on img at bounding box center [261, 142] width 161 height 63
click at [258, 154] on img at bounding box center [261, 142] width 161 height 63
click at [210, 230] on link "Home" at bounding box center [202, 231] width 23 height 10
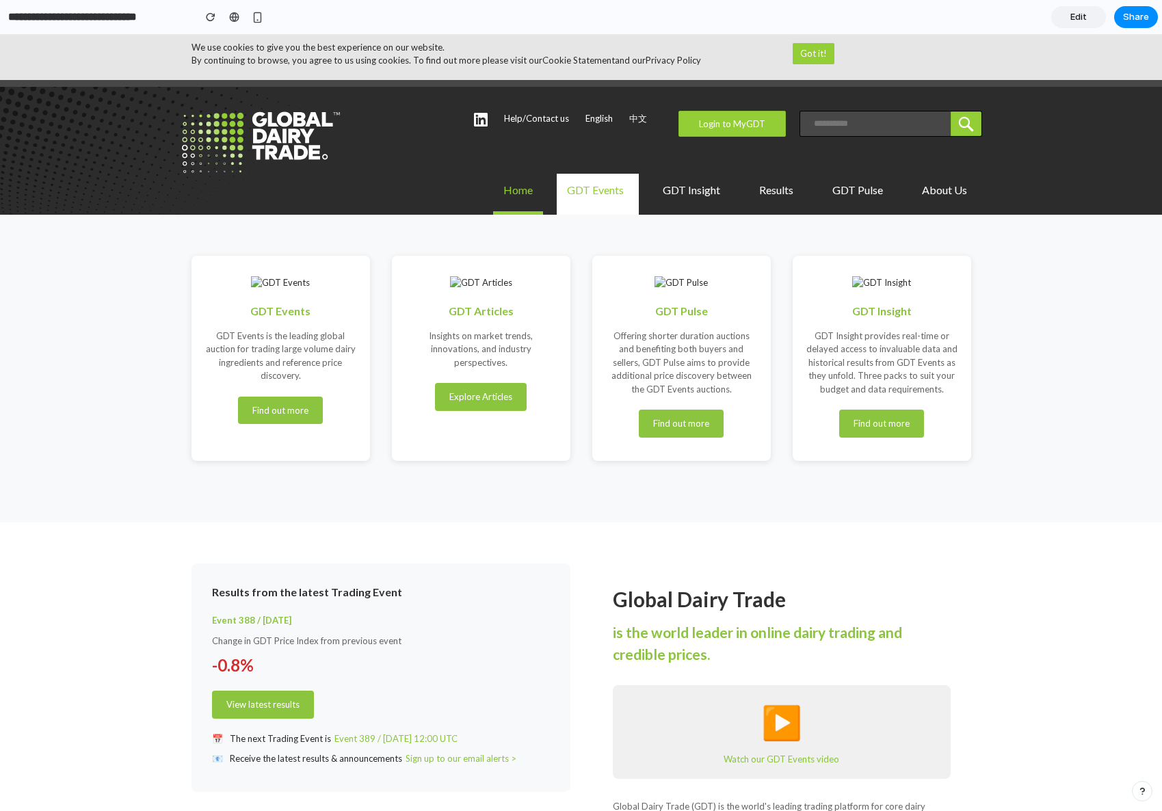
click at [605, 183] on link "GDT Events" at bounding box center [598, 194] width 82 height 41
click at [707, 189] on link "GDT Insight" at bounding box center [693, 194] width 83 height 41
click at [696, 429] on link "Find out more" at bounding box center [681, 424] width 85 height 28
click at [211, 16] on div "button" at bounding box center [211, 17] width 10 height 10
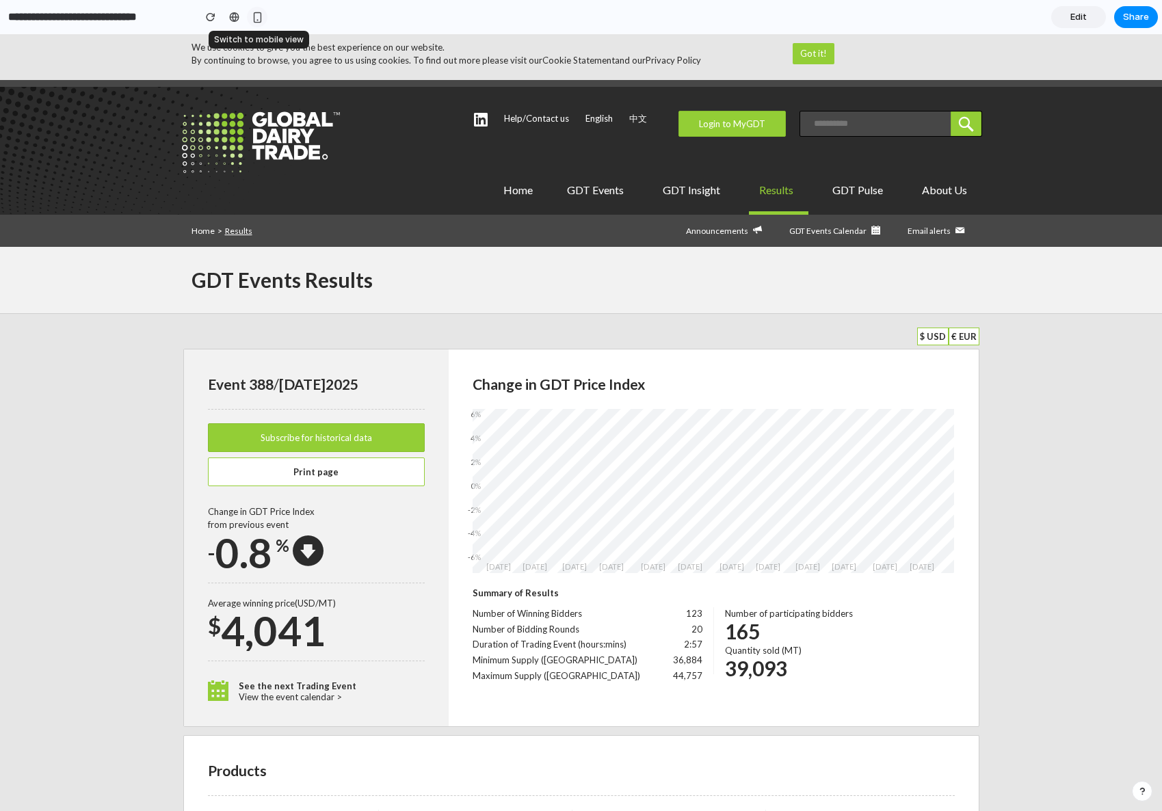
click at [262, 15] on div "button" at bounding box center [258, 18] width 12 height 12
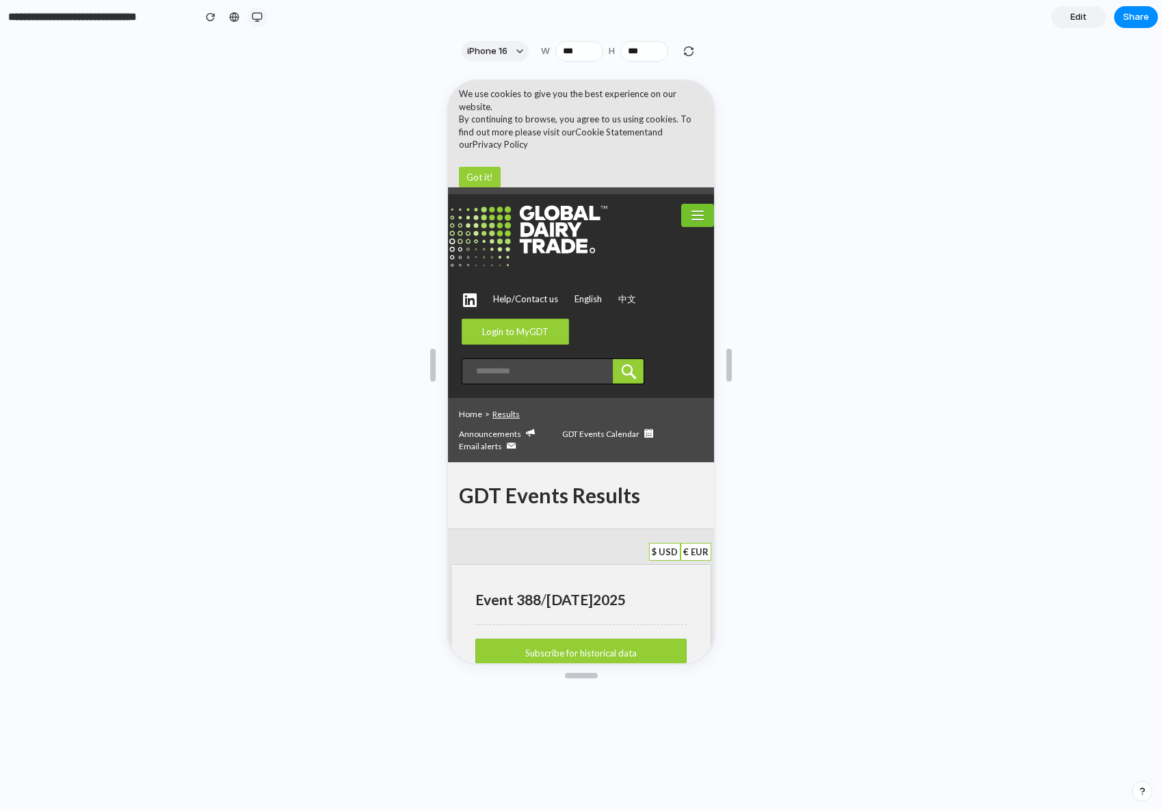
click at [255, 19] on div "button" at bounding box center [257, 17] width 11 height 11
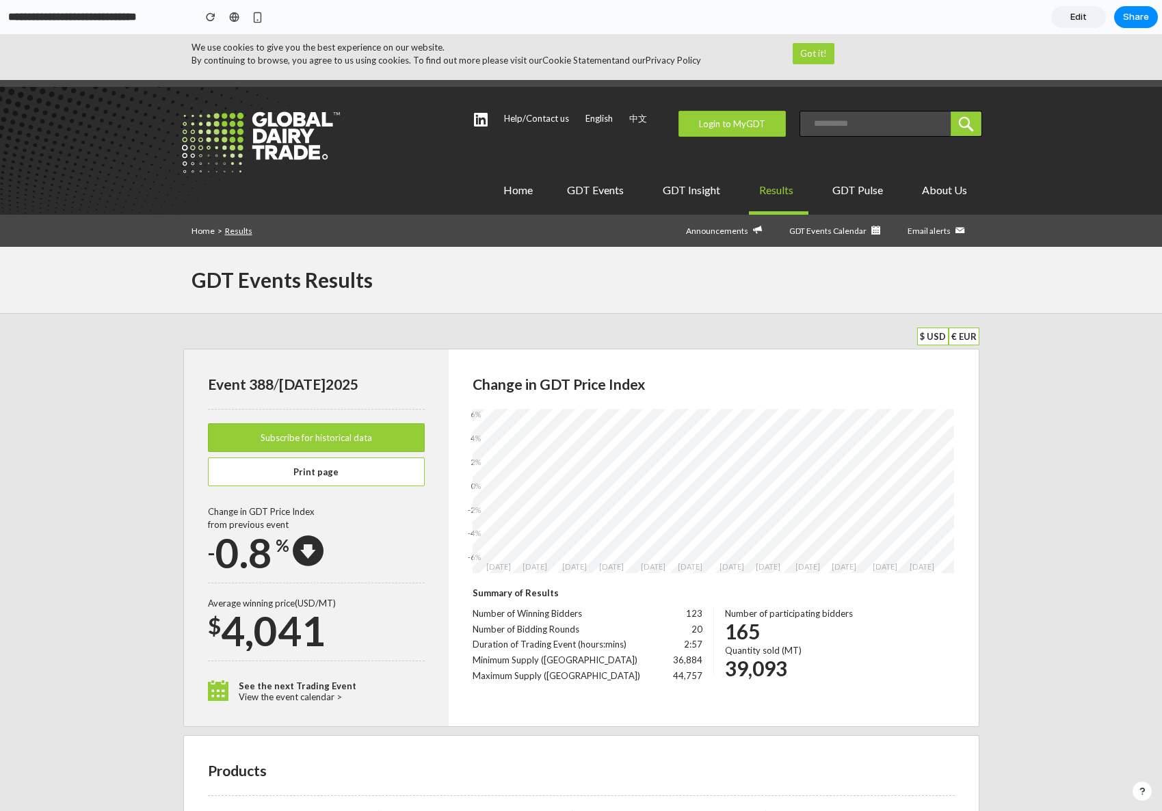
click at [1069, 18] on link "Edit" at bounding box center [1078, 17] width 55 height 22
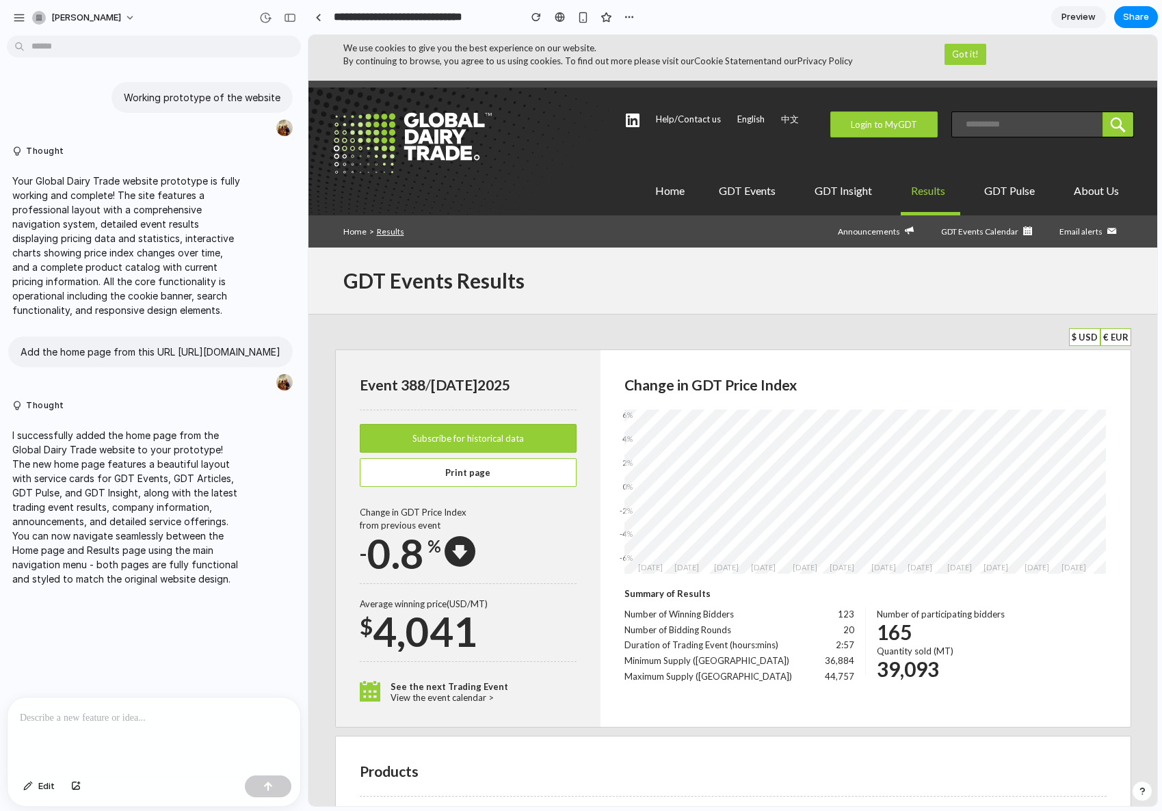
click at [364, 166] on img at bounding box center [412, 142] width 161 height 63
click at [356, 232] on link "Home" at bounding box center [354, 231] width 23 height 10
